Goal: Transaction & Acquisition: Purchase product/service

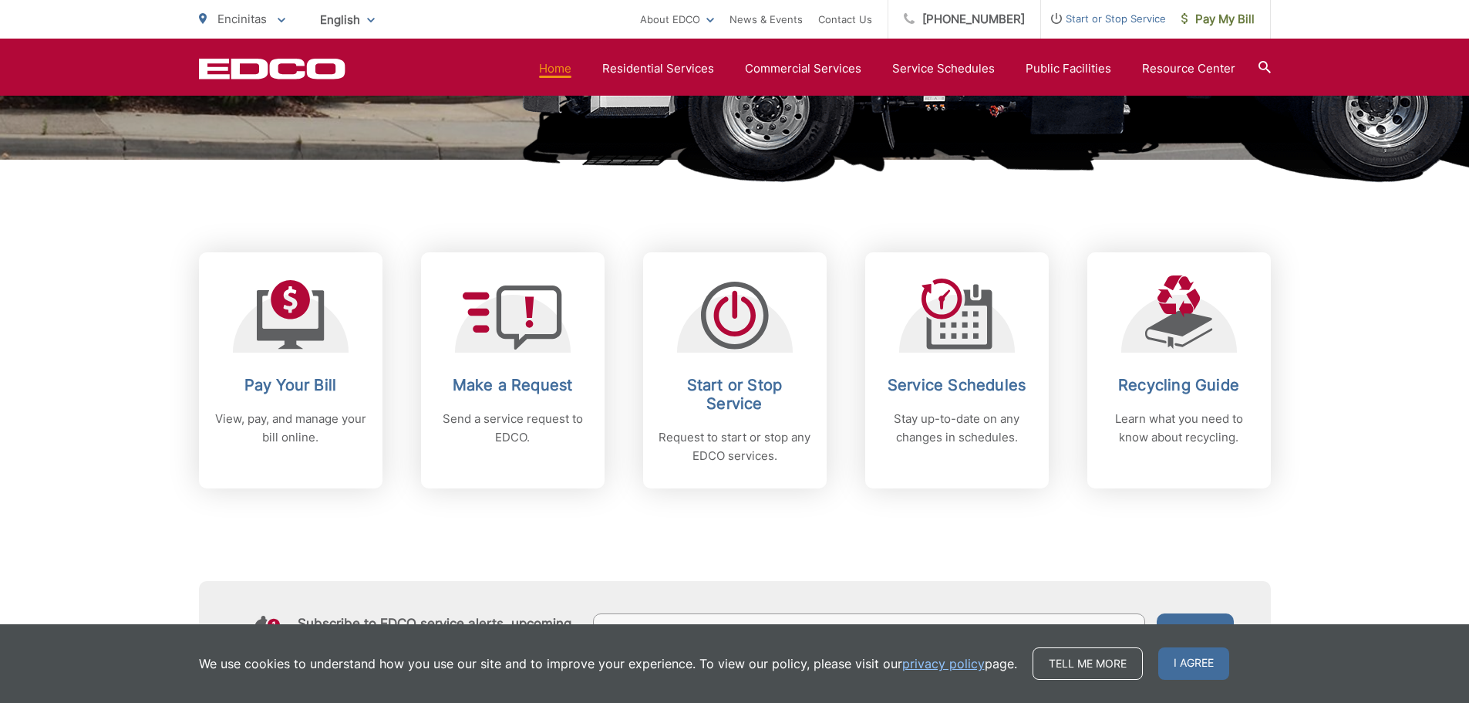
scroll to position [540, 0]
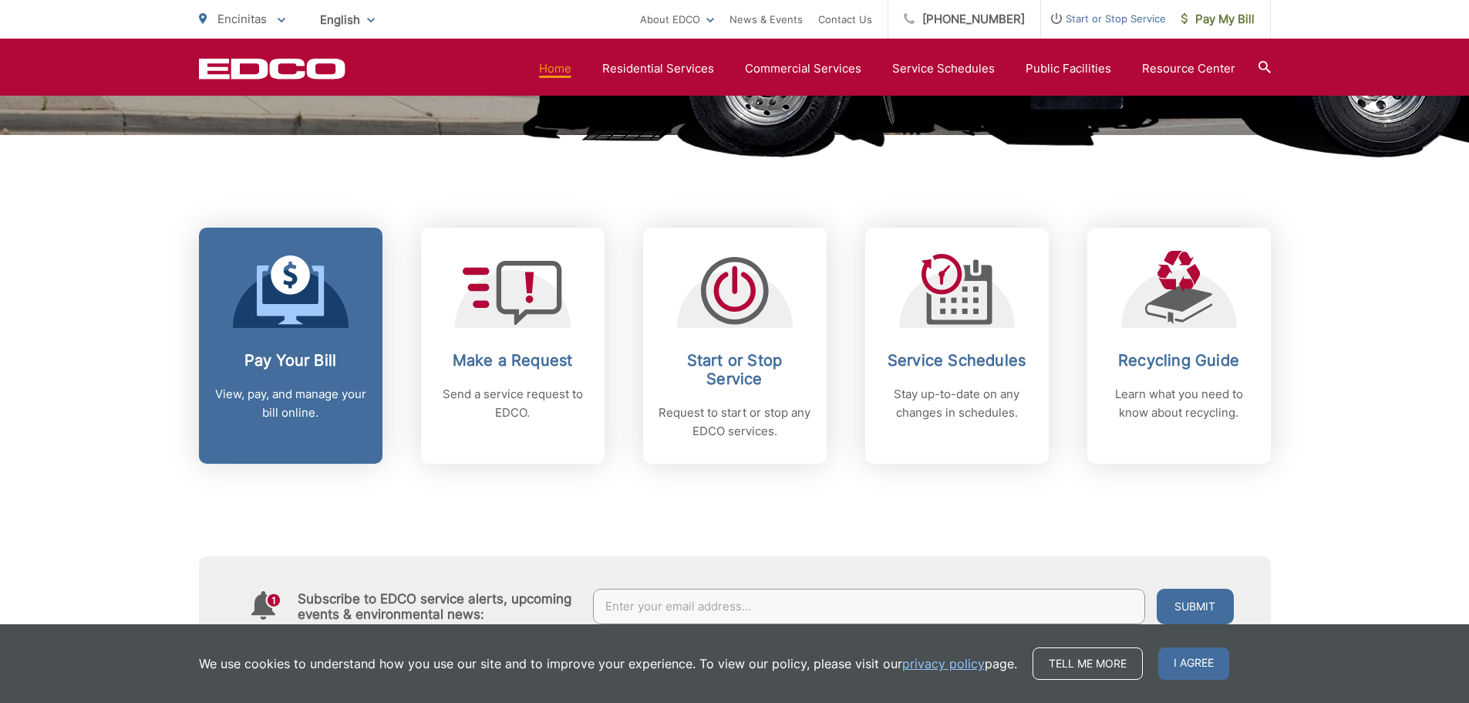
click at [288, 294] on icon at bounding box center [290, 274] width 39 height 39
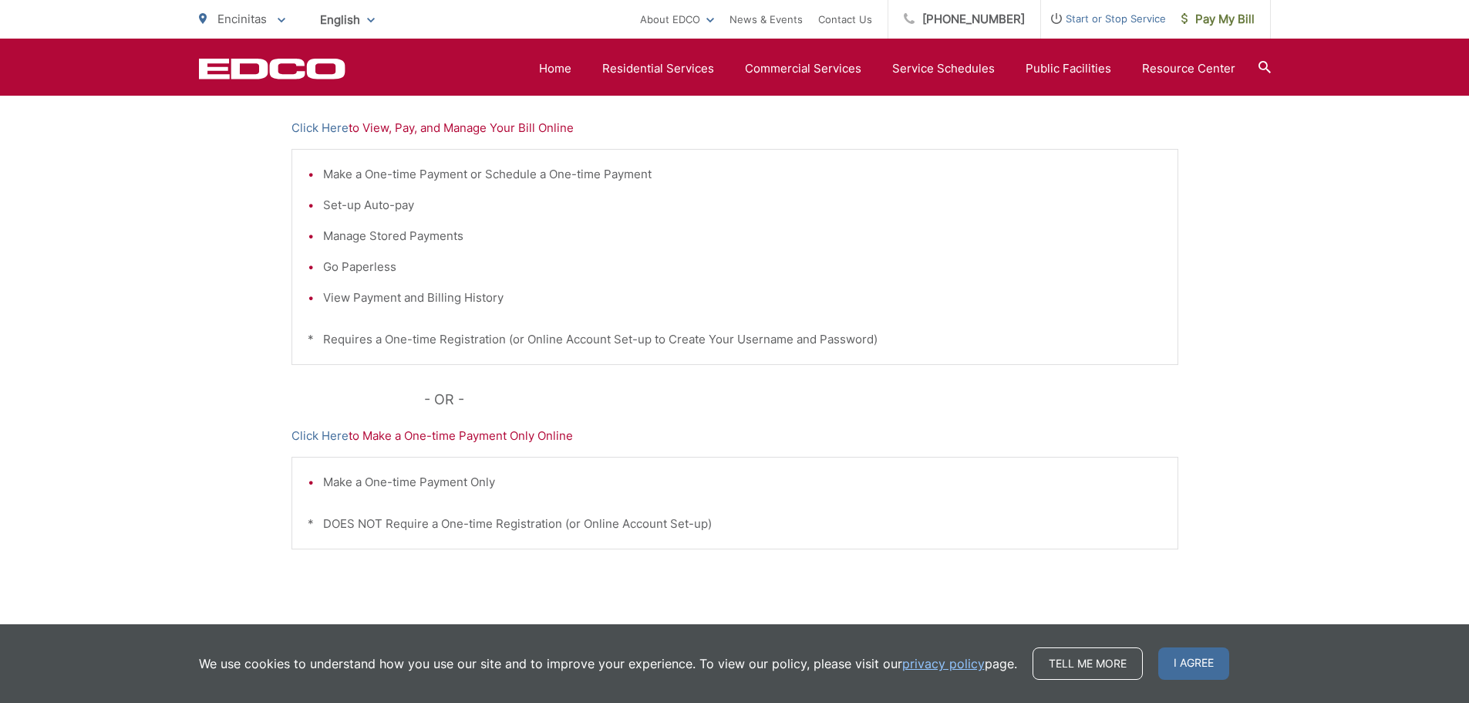
scroll to position [386, 0]
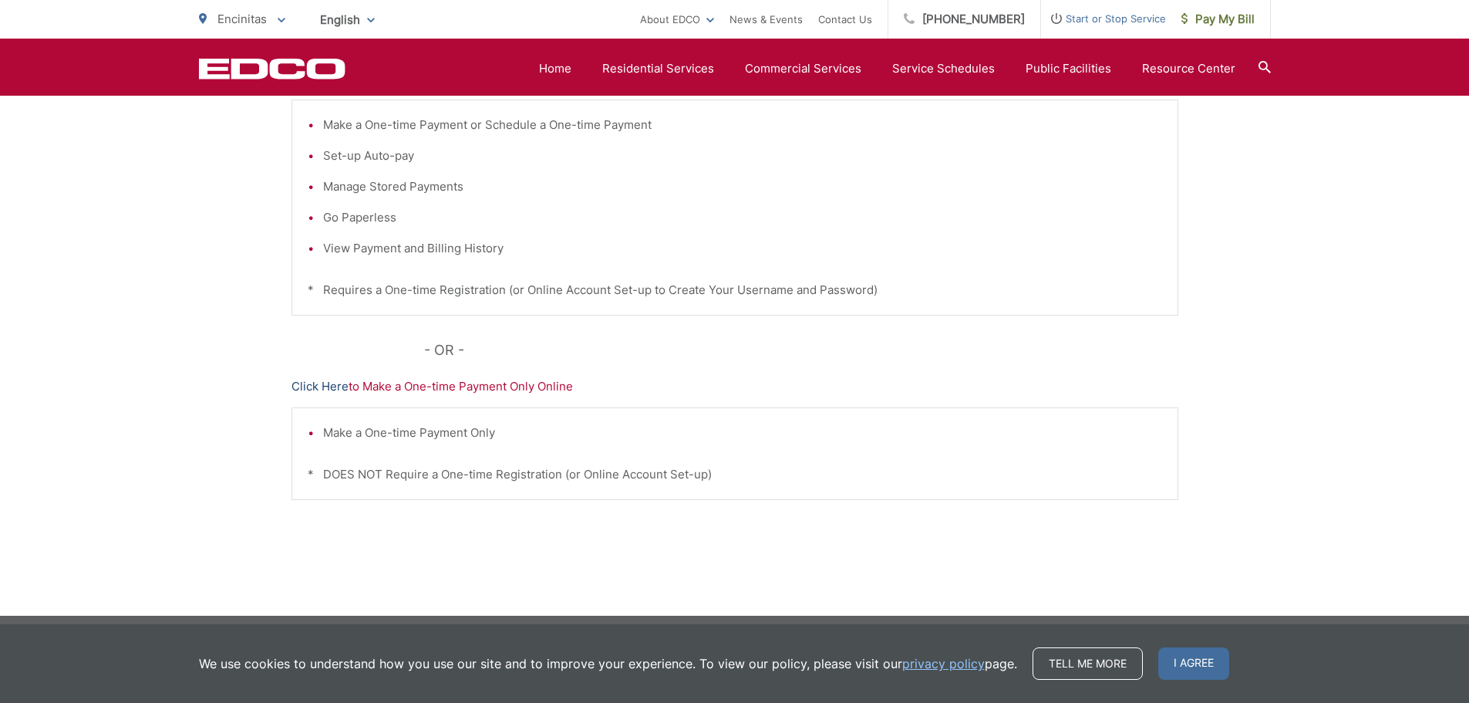
click at [326, 386] on link "Click Here" at bounding box center [320, 386] width 57 height 19
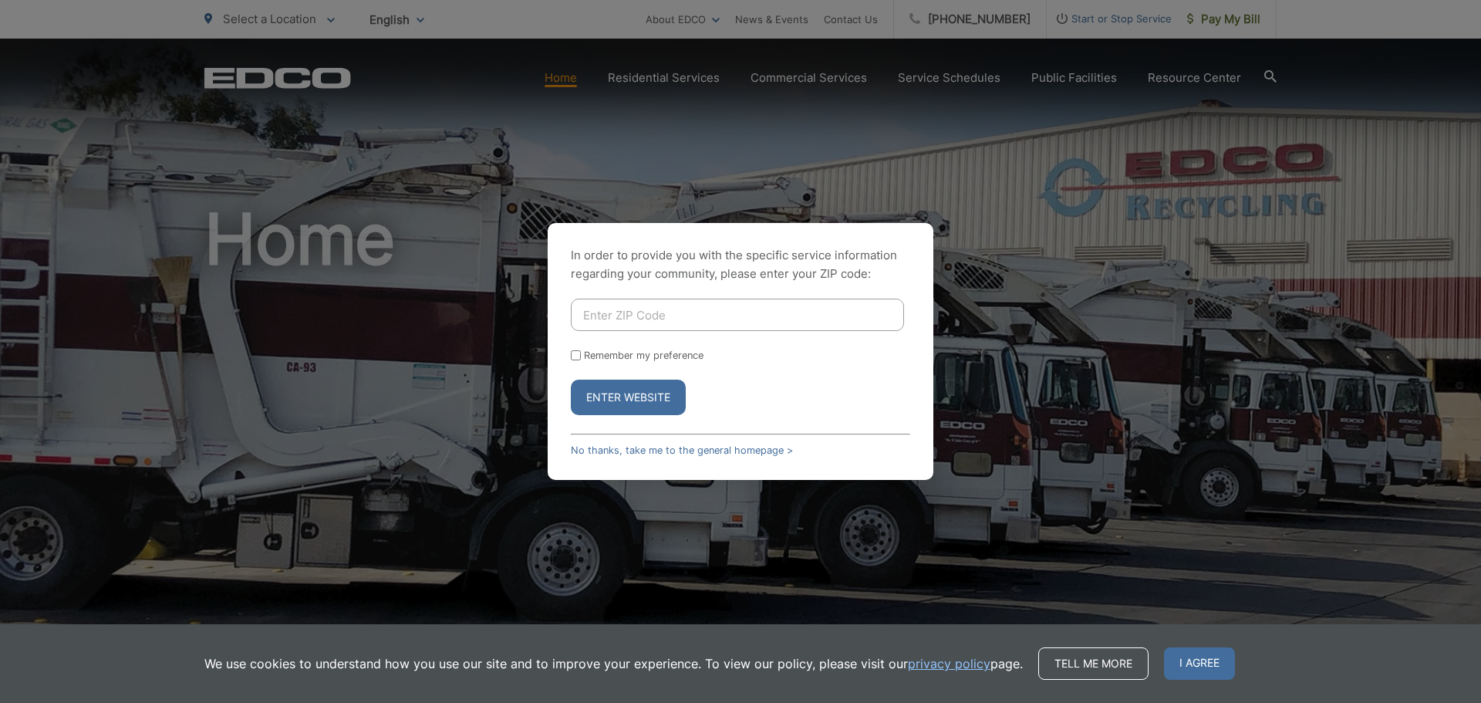
click at [680, 316] on input "Enter ZIP Code" at bounding box center [737, 314] width 333 height 32
type input "92024"
click at [667, 393] on button "Enter Website" at bounding box center [628, 396] width 115 height 35
